Goal: Task Accomplishment & Management: Complete application form

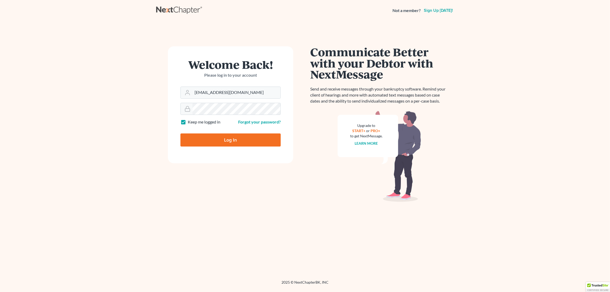
type input "Thinking..."
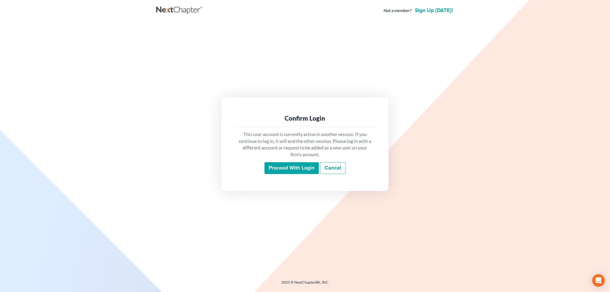
click at [286, 171] on input "Proceed with login" at bounding box center [292, 168] width 54 height 12
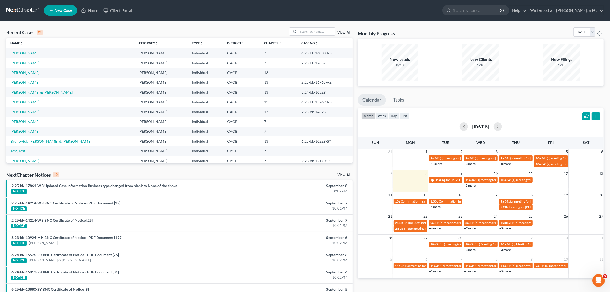
click at [24, 53] on link "Hoyas, Alexis" at bounding box center [24, 53] width 29 height 4
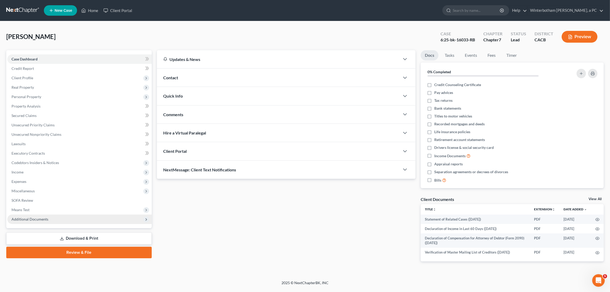
click at [46, 218] on span "Additional Documents" at bounding box center [29, 219] width 37 height 4
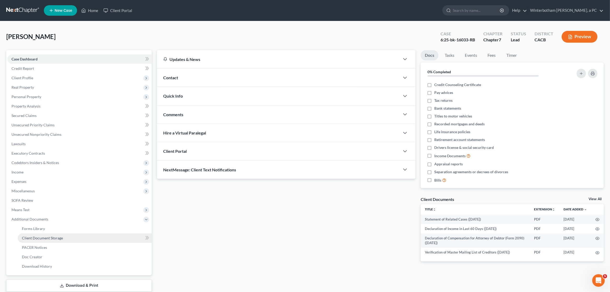
click at [53, 241] on link "Client Document Storage" at bounding box center [85, 237] width 134 height 9
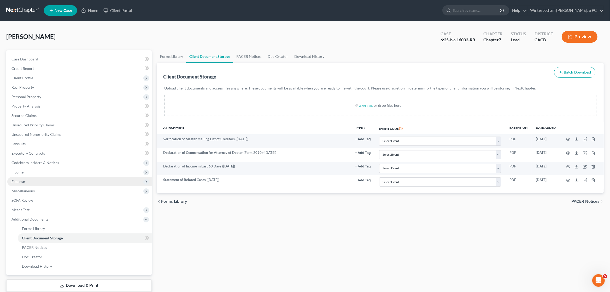
click at [23, 180] on span "Expenses" at bounding box center [18, 181] width 15 height 4
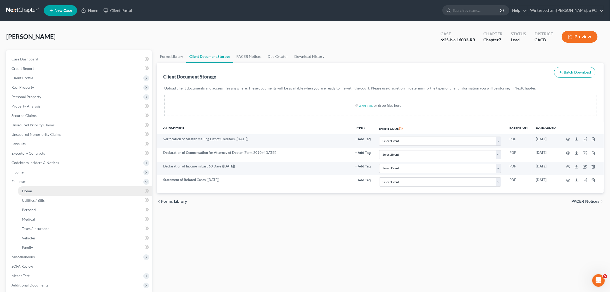
drag, startPoint x: 46, startPoint y: 192, endPoint x: 87, endPoint y: 193, distance: 41.1
click at [47, 192] on link "Home" at bounding box center [85, 190] width 134 height 9
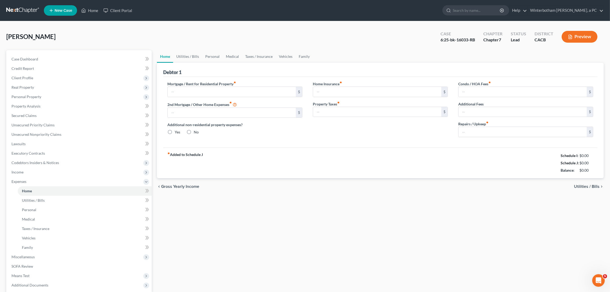
type input "2,900.00"
type input "0.00"
radio input "true"
type input "0.00"
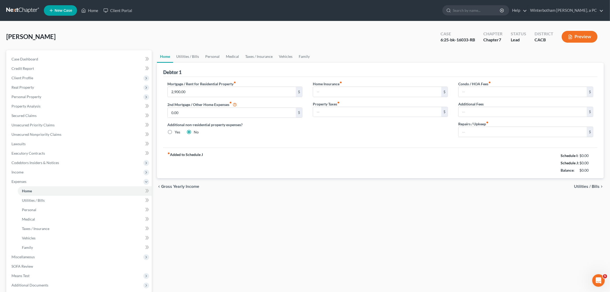
type input "0.00"
click at [247, 90] on input "2,900.00" at bounding box center [232, 92] width 128 height 10
click at [277, 149] on div "fiber_manual_record Added to Schedule J Schedule I: $5,096.00 Schedule J: $4,48…" at bounding box center [380, 162] width 435 height 31
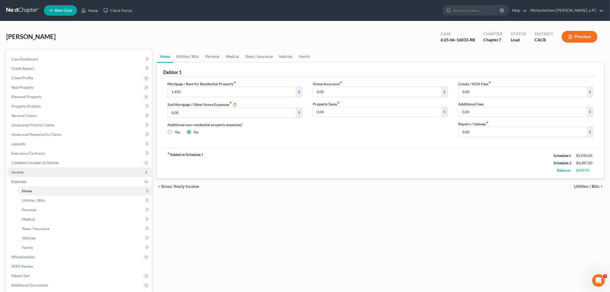
click at [28, 175] on span "Income" at bounding box center [79, 171] width 145 height 9
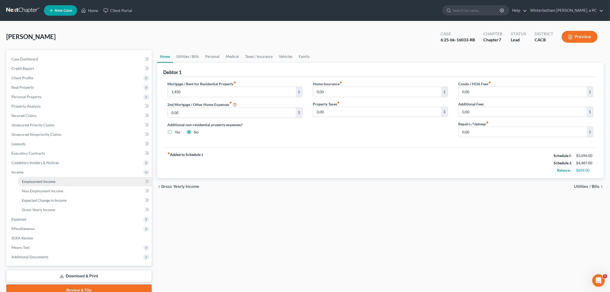
click at [33, 182] on span "Employment Income" at bounding box center [38, 181] width 33 height 4
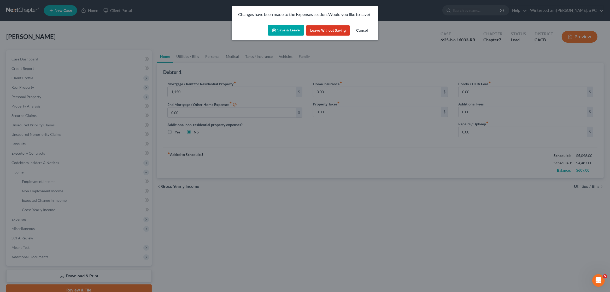
click at [287, 35] on button "Save & Leave" at bounding box center [286, 30] width 36 height 11
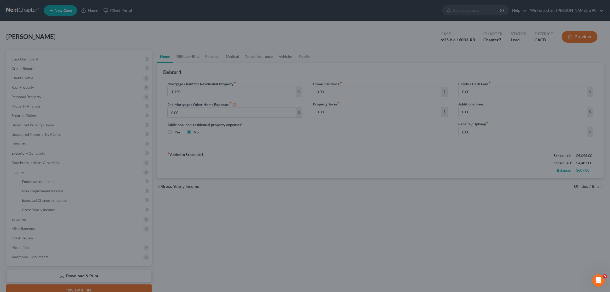
type input "1,450.00"
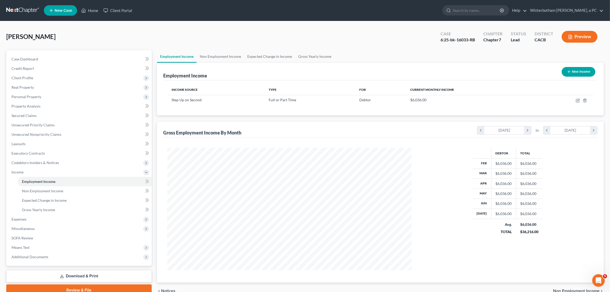
scroll to position [122, 255]
click at [218, 55] on link "Non Employment Income" at bounding box center [221, 56] width 48 height 13
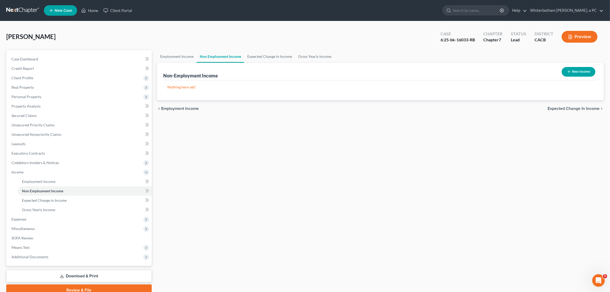
click at [590, 74] on button "New Income" at bounding box center [579, 72] width 34 height 10
select select "0"
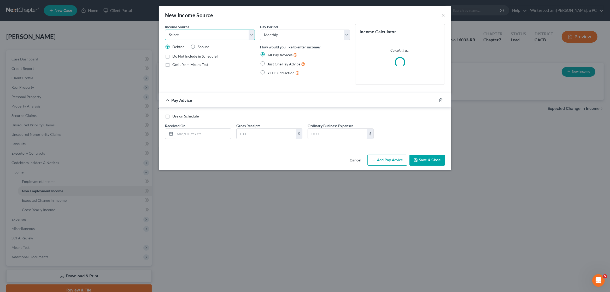
click at [165, 30] on select "Select Unemployment Disability (from employer) Pension Retirement Social Securi…" at bounding box center [210, 35] width 90 height 10
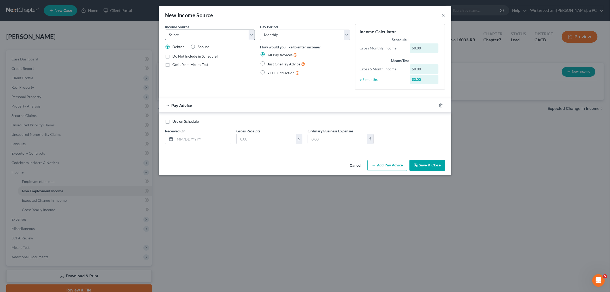
click at [444, 15] on button "×" at bounding box center [444, 15] width 4 height 6
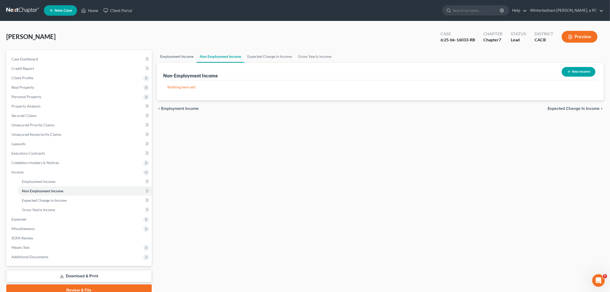
click at [169, 59] on link "Employment Income" at bounding box center [177, 56] width 40 height 13
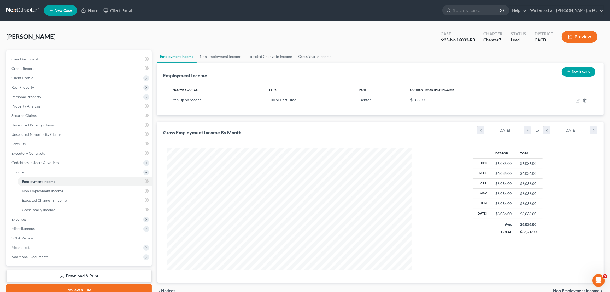
scroll to position [122, 255]
click at [572, 73] on button "New Income" at bounding box center [579, 72] width 34 height 10
select select "0"
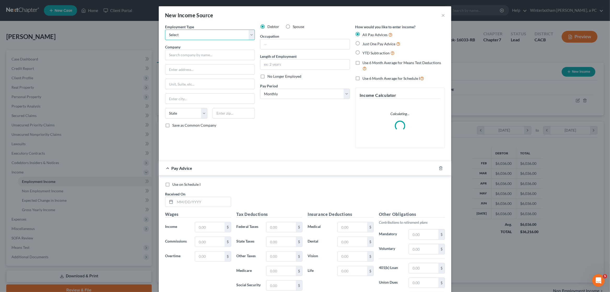
click at [165, 30] on select "Select Full or Part Time Employment Self Employment" at bounding box center [210, 35] width 90 height 10
select select "1"
click option "Self Employment" at bounding box center [0, 0] width 0 height 0
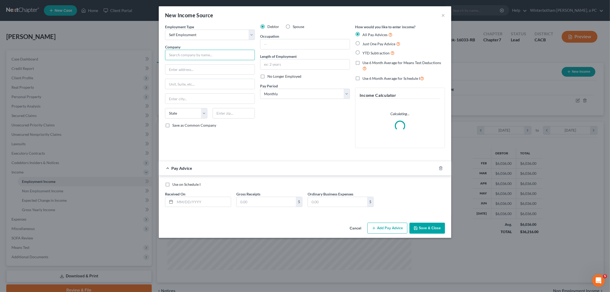
click at [185, 56] on input "text" at bounding box center [210, 55] width 90 height 10
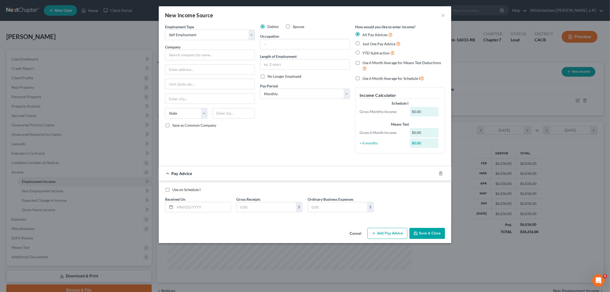
click at [350, 234] on button "Cancel" at bounding box center [356, 233] width 20 height 10
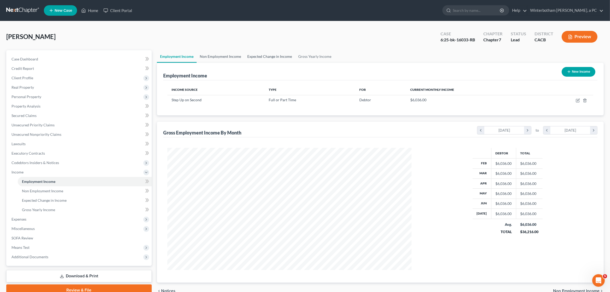
drag, startPoint x: 219, startPoint y: 57, endPoint x: 264, endPoint y: 61, distance: 44.9
click at [221, 57] on link "Non Employment Income" at bounding box center [221, 56] width 48 height 13
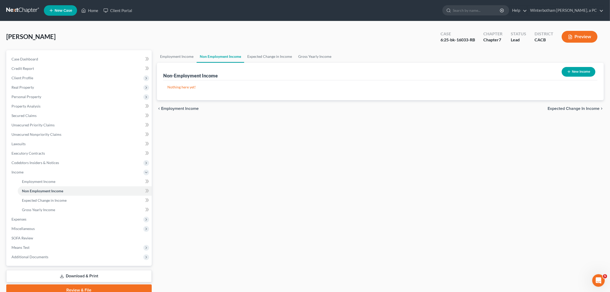
click at [577, 74] on button "New Income" at bounding box center [579, 72] width 34 height 10
select select "0"
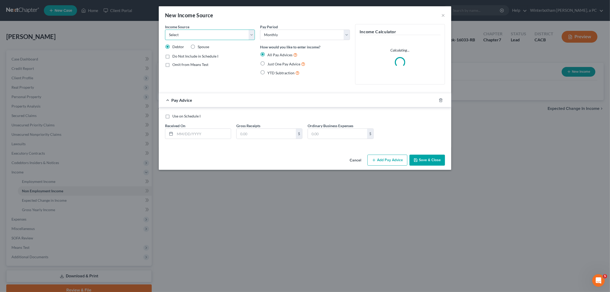
click at [165, 30] on select "Select Unemployment Disability (from employer) Pension Retirement Social Securi…" at bounding box center [210, 35] width 90 height 10
select select "13"
click option "Other Monthly Income" at bounding box center [0, 0] width 0 height 0
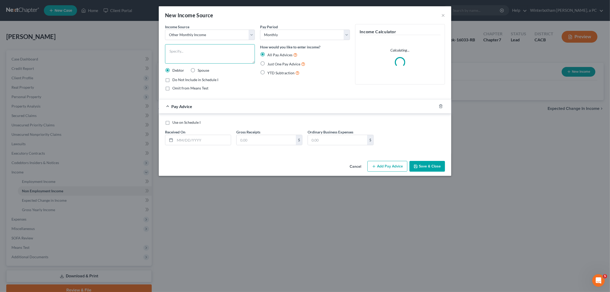
click at [183, 54] on textarea at bounding box center [210, 53] width 90 height 19
click at [170, 51] on textarea "Make Up Artist" at bounding box center [210, 53] width 90 height 19
click at [201, 52] on textarea "Make Up Artist" at bounding box center [210, 53] width 90 height 19
type textarea "Make Up Artist Work"
drag, startPoint x: 269, startPoint y: 66, endPoint x: 265, endPoint y: 66, distance: 4.0
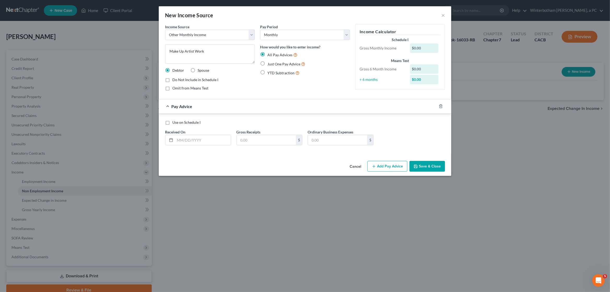
click at [268, 66] on span "Just One Pay Advice" at bounding box center [284, 64] width 33 height 4
click at [268, 64] on label "Just One Pay Advice" at bounding box center [287, 64] width 38 height 6
click at [270, 64] on input "Just One Pay Advice" at bounding box center [271, 62] width 3 height 3
radio input "true"
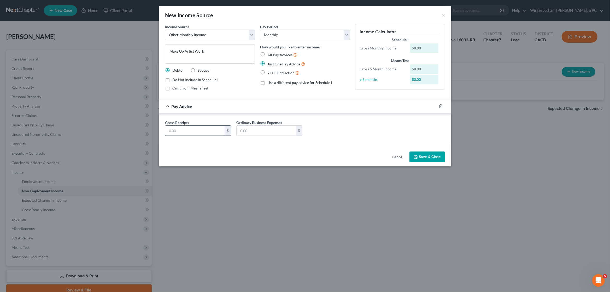
click at [207, 133] on input "text" at bounding box center [194, 130] width 59 height 10
type input "2,000"
click at [432, 159] on button "Save & Close" at bounding box center [428, 156] width 36 height 11
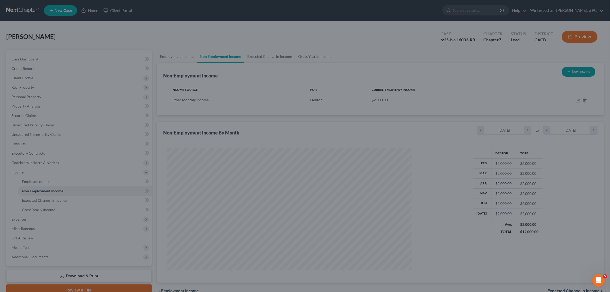
scroll to position [122, 255]
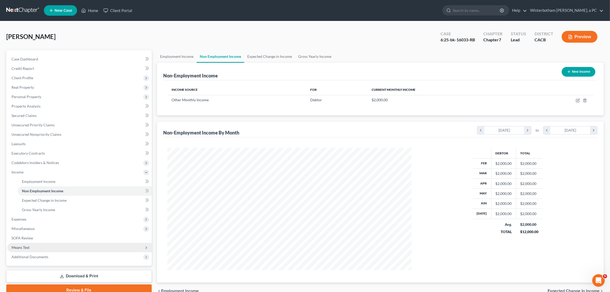
click at [35, 247] on span "Means Test" at bounding box center [79, 247] width 145 height 9
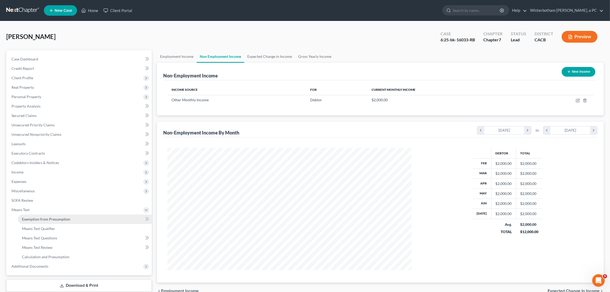
click at [44, 223] on link "Exemption from Presumption" at bounding box center [85, 218] width 134 height 9
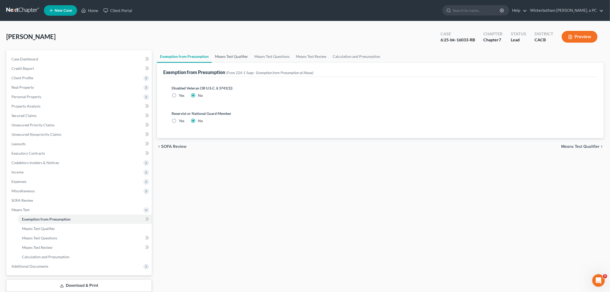
click at [230, 53] on link "Means Test Qualifier" at bounding box center [231, 56] width 39 height 13
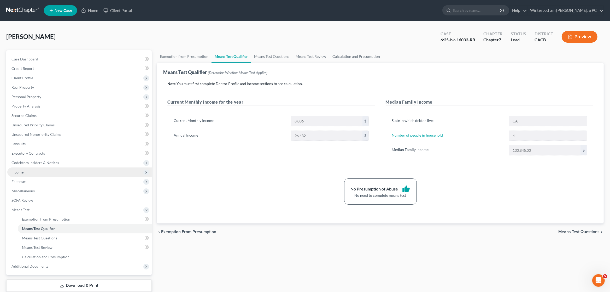
click at [23, 171] on span "Income" at bounding box center [17, 172] width 12 height 4
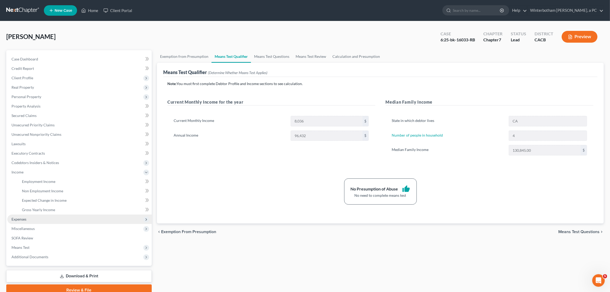
click at [32, 220] on span "Expenses" at bounding box center [79, 218] width 145 height 9
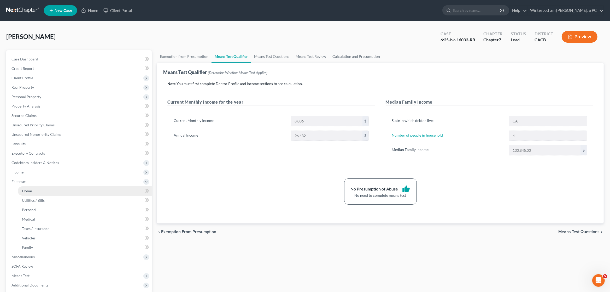
click at [36, 191] on link "Home" at bounding box center [85, 190] width 134 height 9
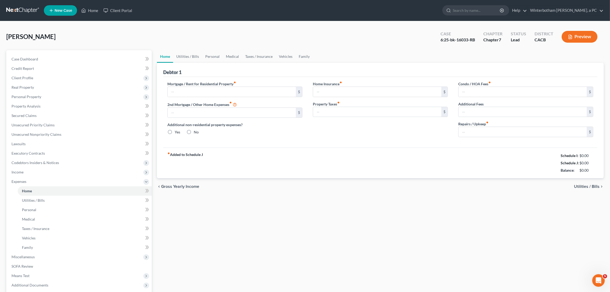
type input "1,450.00"
type input "0.00"
radio input "true"
type input "0.00"
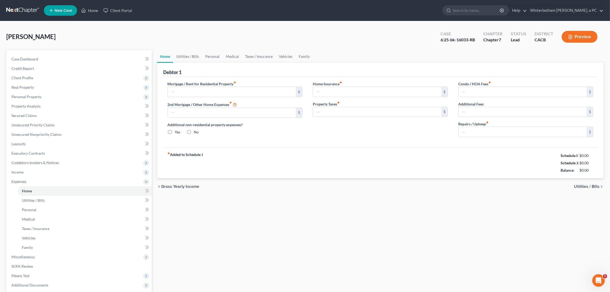
type input "0.00"
click at [478, 134] on input "0.00" at bounding box center [523, 132] width 128 height 10
type input "150"
click at [184, 54] on link "Utilities / Bills" at bounding box center [187, 56] width 29 height 13
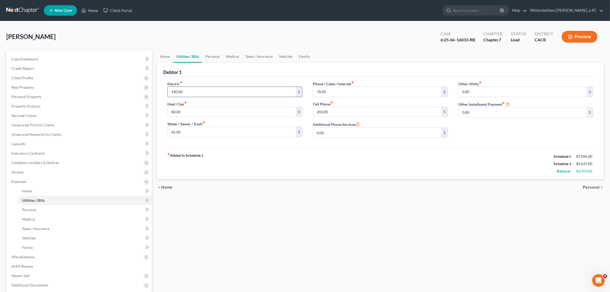
click at [174, 92] on input "140.00" at bounding box center [232, 92] width 128 height 10
type input "240"
click at [177, 112] on input "80.00" at bounding box center [232, 112] width 128 height 10
type input "180"
click at [192, 142] on div "Electric fiber_manual_record 240 $ Heat / Gas fiber_manual_record 180 $ Water /…" at bounding box center [235, 111] width 146 height 61
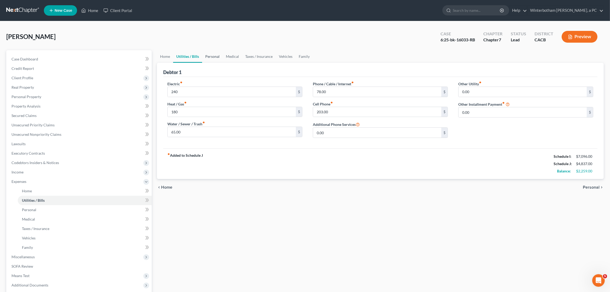
click at [215, 56] on link "Personal" at bounding box center [212, 56] width 21 height 13
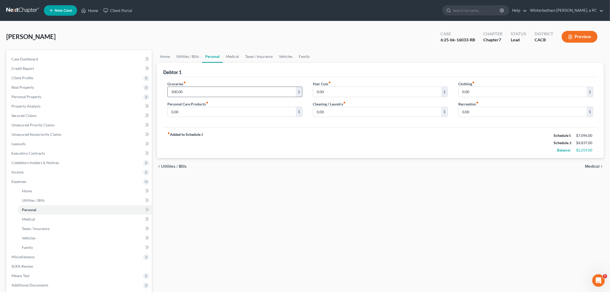
click at [193, 91] on input "500.00" at bounding box center [232, 92] width 128 height 10
type input "1,500"
click at [231, 138] on div "fiber_manual_record Added to Schedule J Schedule I: $7,096.00 Schedule J: $5,83…" at bounding box center [380, 142] width 435 height 31
click at [191, 112] on input "0.00" at bounding box center [232, 112] width 128 height 10
type input "150"
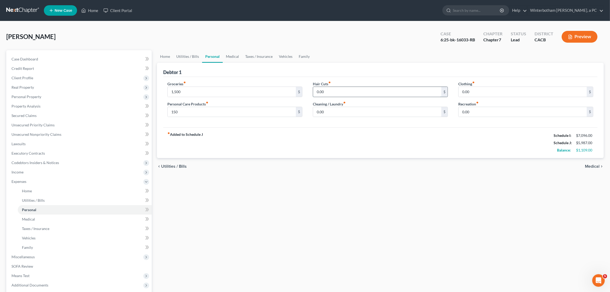
click at [337, 93] on input "0.00" at bounding box center [377, 92] width 128 height 10
type input "150"
click at [467, 114] on input "0.00" at bounding box center [523, 112] width 128 height 10
type input "2"
type input "150"
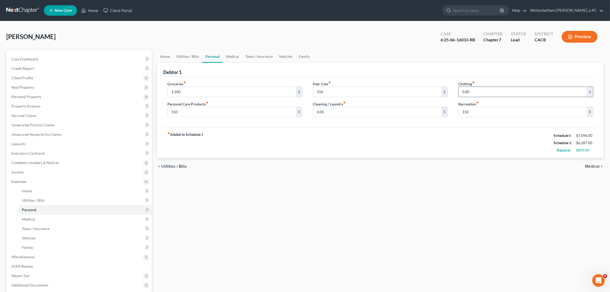
click at [490, 89] on input "0.00" at bounding box center [523, 92] width 128 height 10
type input "200"
click at [349, 114] on input "0.00" at bounding box center [377, 112] width 128 height 10
type input "100"
click at [233, 56] on link "Medical" at bounding box center [232, 56] width 19 height 13
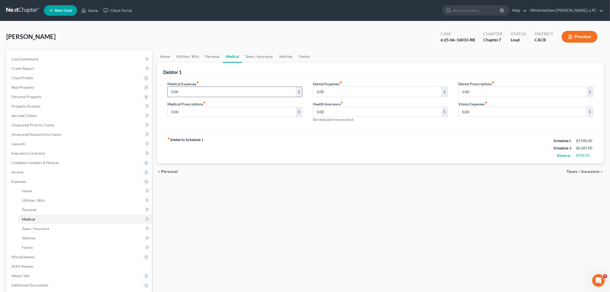
click at [191, 88] on input "0.00" at bounding box center [232, 92] width 128 height 10
type input "150"
click at [260, 55] on link "Taxes / Insurance" at bounding box center [259, 56] width 34 height 13
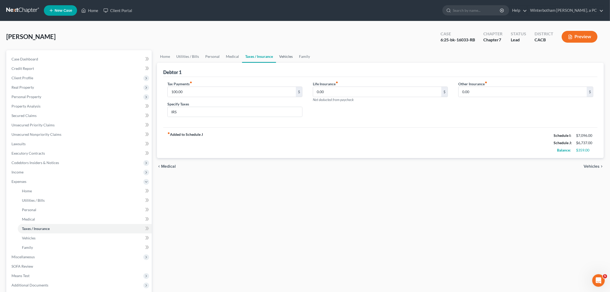
click at [285, 53] on link "Vehicles" at bounding box center [286, 56] width 20 height 13
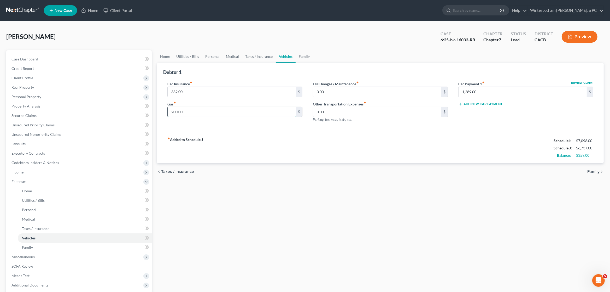
click at [202, 114] on input "200.00" at bounding box center [232, 112] width 128 height 10
type input "550"
click at [233, 154] on div "fiber_manual_record Added to Schedule J Schedule I: $7,096.00 Schedule J: $7,08…" at bounding box center [380, 147] width 435 height 31
click at [302, 59] on link "Family" at bounding box center [304, 56] width 17 height 13
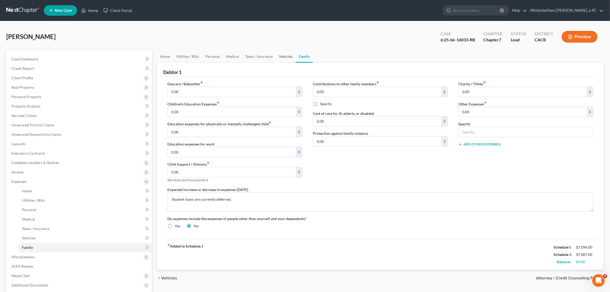
click at [284, 53] on link "Vehicles" at bounding box center [286, 56] width 20 height 13
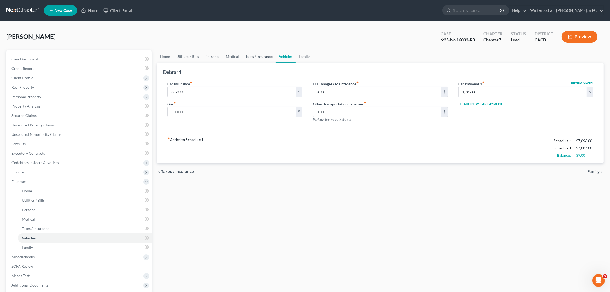
click at [263, 55] on link "Taxes / Insurance" at bounding box center [259, 56] width 34 height 13
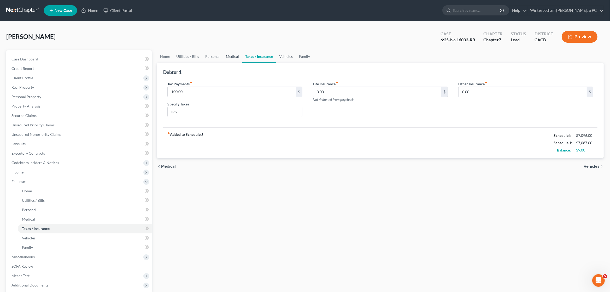
click at [229, 54] on link "Medical" at bounding box center [232, 56] width 19 height 13
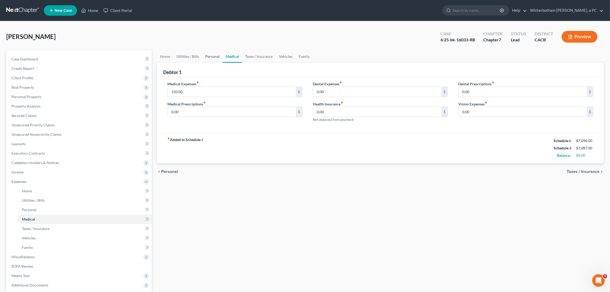
click at [214, 55] on link "Personal" at bounding box center [212, 56] width 21 height 13
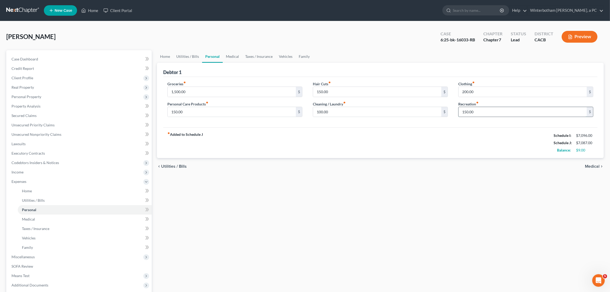
click at [486, 112] on input "150.00" at bounding box center [523, 112] width 128 height 10
click at [407, 145] on div "fiber_manual_record Added to Schedule J Schedule I: $7,096.00 Schedule J: $7,09…" at bounding box center [380, 142] width 435 height 31
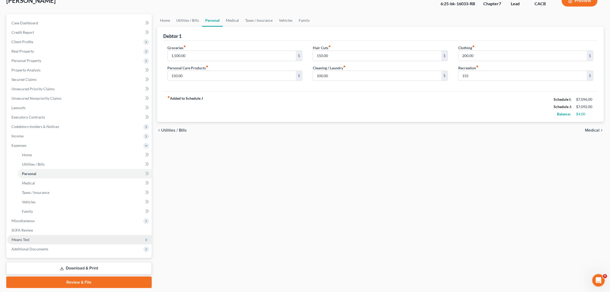
scroll to position [51, 0]
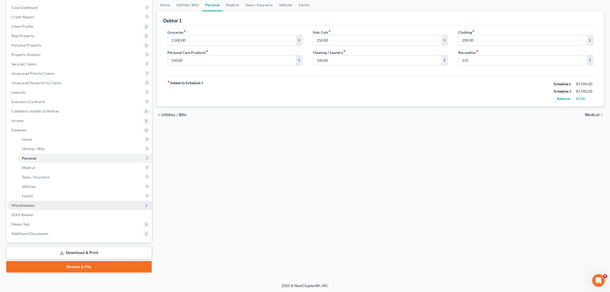
click at [43, 207] on span "Miscellaneous" at bounding box center [79, 204] width 145 height 9
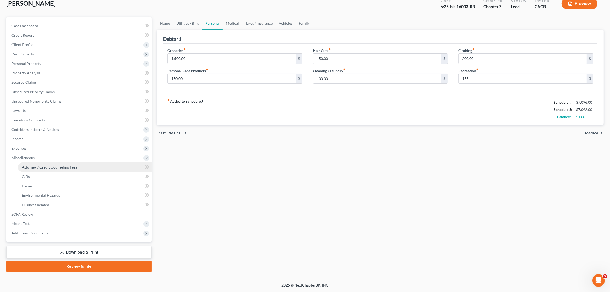
scroll to position [33, 0]
drag, startPoint x: 58, startPoint y: 167, endPoint x: 73, endPoint y: 166, distance: 15.2
click at [59, 167] on span "Attorney / Credit Counseling Fees" at bounding box center [49, 167] width 55 height 4
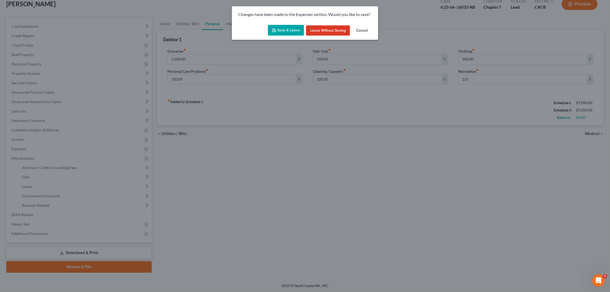
click at [283, 33] on button "Save & Leave" at bounding box center [286, 30] width 36 height 11
type input "155.00"
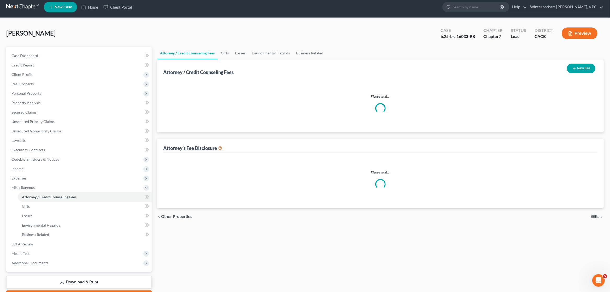
select select "1"
